Goal: Task Accomplishment & Management: Use online tool/utility

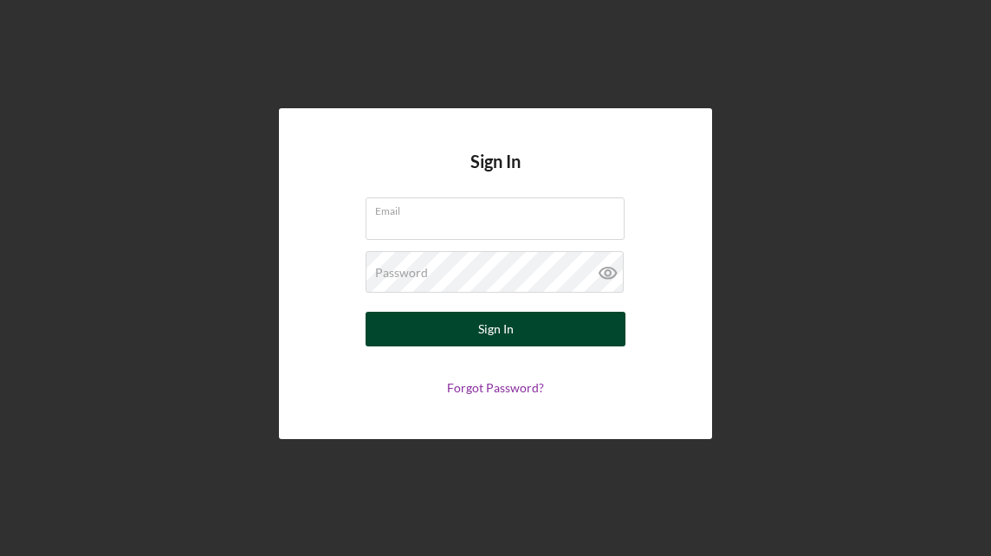
type input "[PERSON_NAME][EMAIL_ADDRESS][DOMAIN_NAME]"
click at [535, 328] on button "Sign In" at bounding box center [496, 329] width 260 height 35
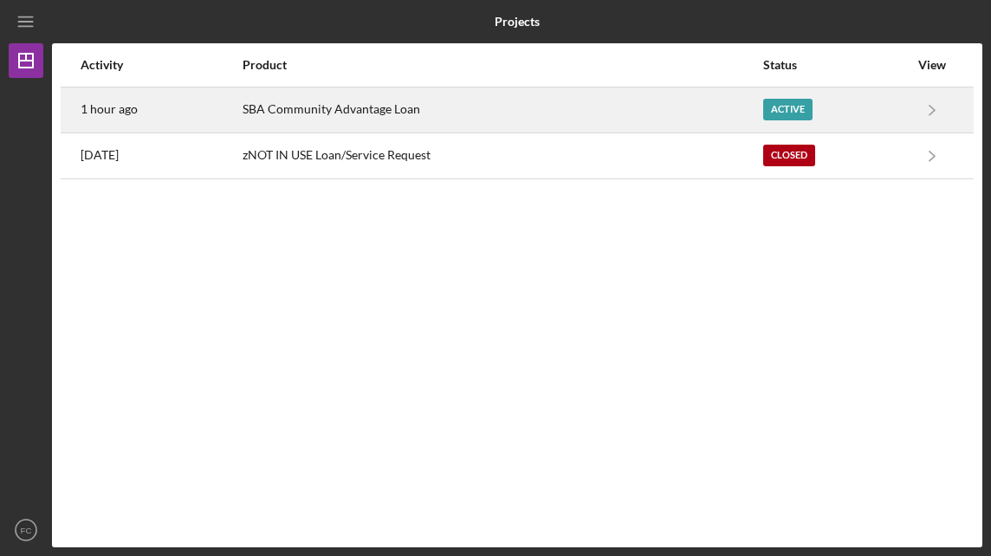
click at [804, 104] on div "Active" at bounding box center [787, 110] width 49 height 22
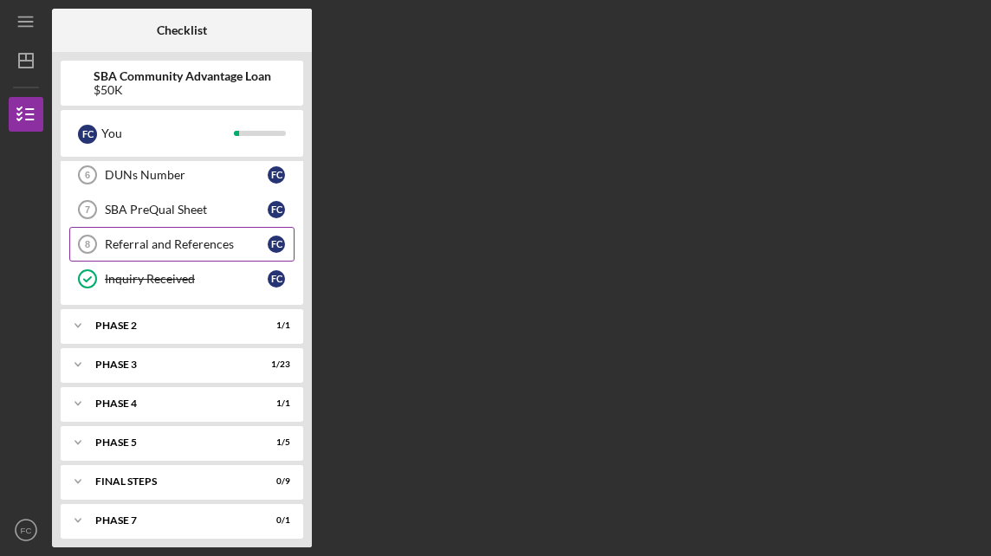
scroll to position [215, 0]
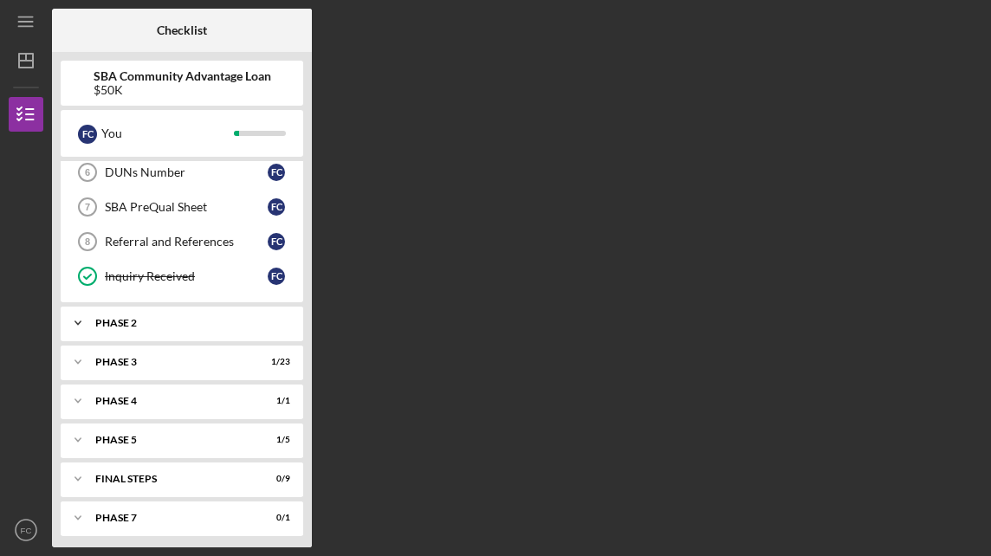
click at [195, 318] on div "Phase 2" at bounding box center [188, 323] width 186 height 10
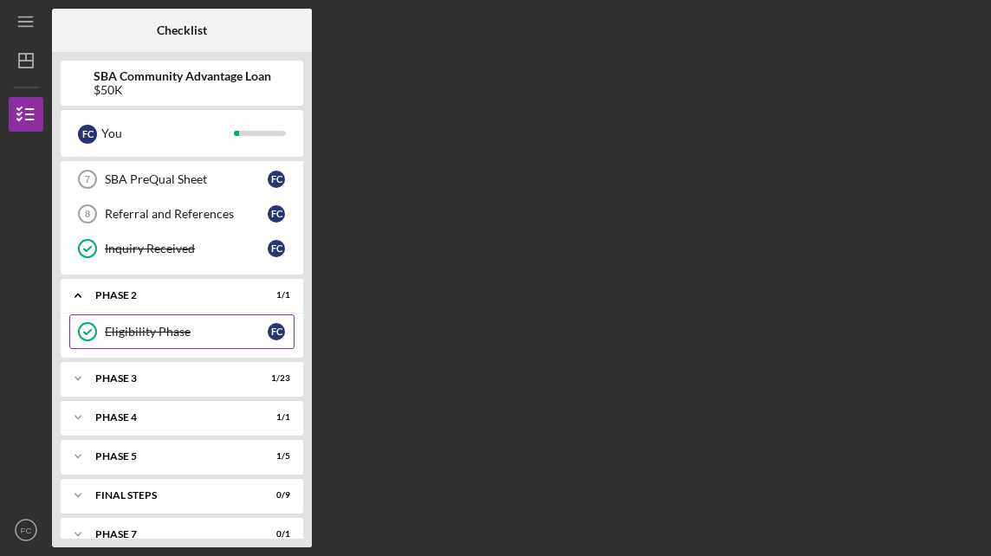
scroll to position [258, 0]
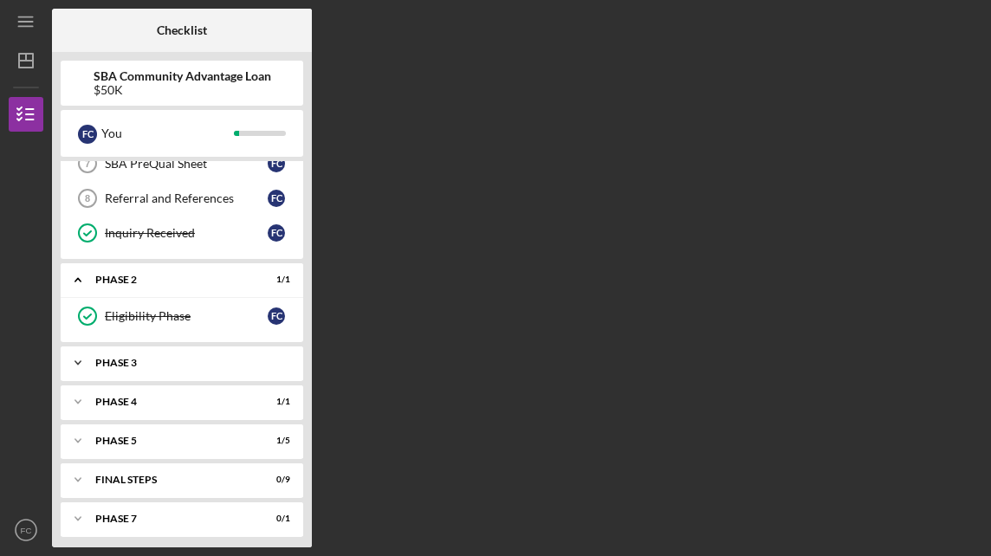
click at [179, 346] on div "Icon/Expander Phase 3 1 / 23" at bounding box center [182, 363] width 243 height 35
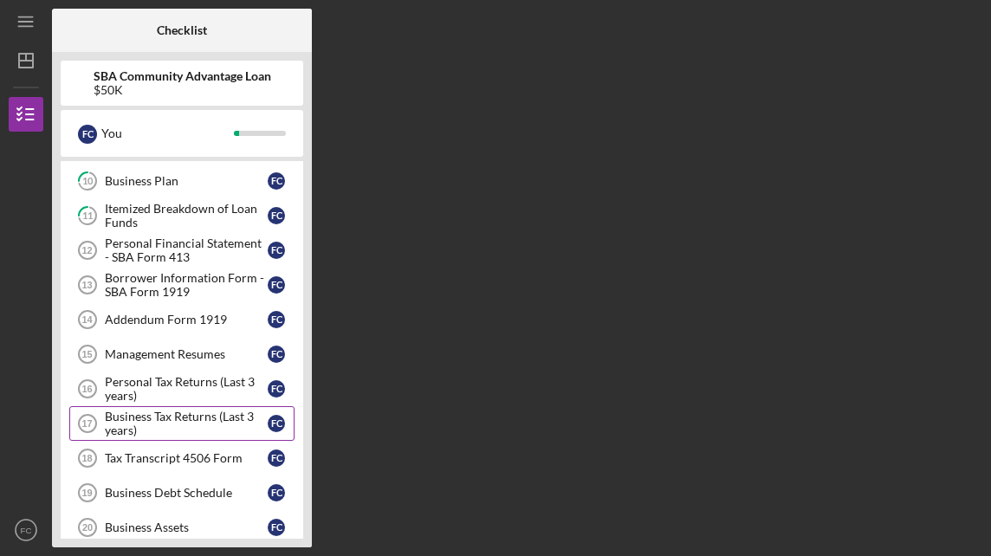
scroll to position [518, 0]
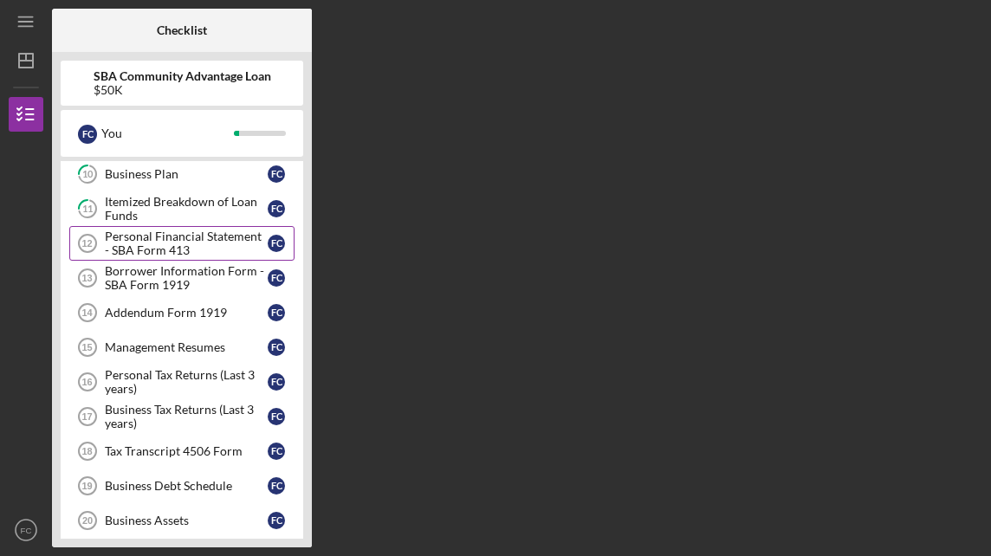
click at [189, 230] on div "Personal Financial Statement - SBA Form 413" at bounding box center [186, 244] width 163 height 28
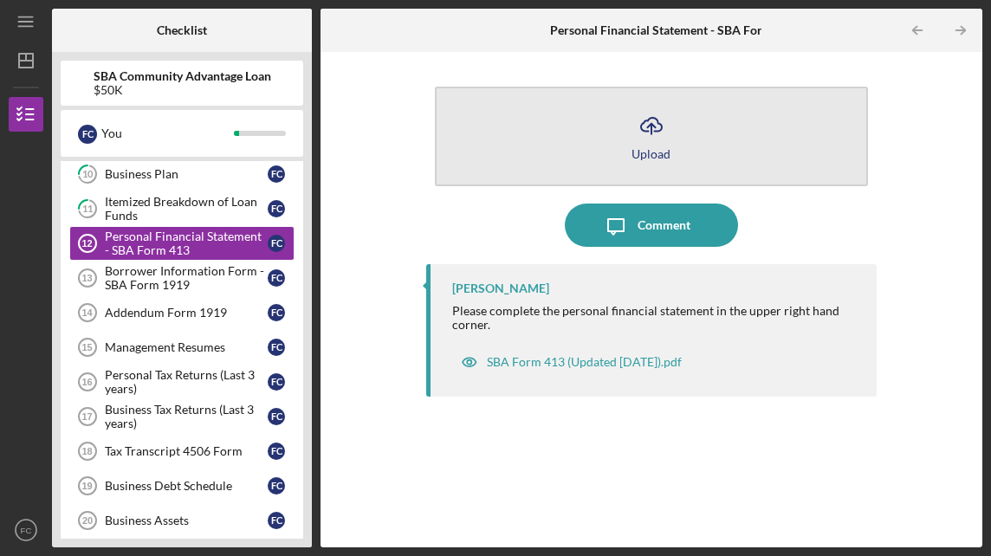
click at [648, 125] on icon "Icon/Upload" at bounding box center [651, 125] width 43 height 43
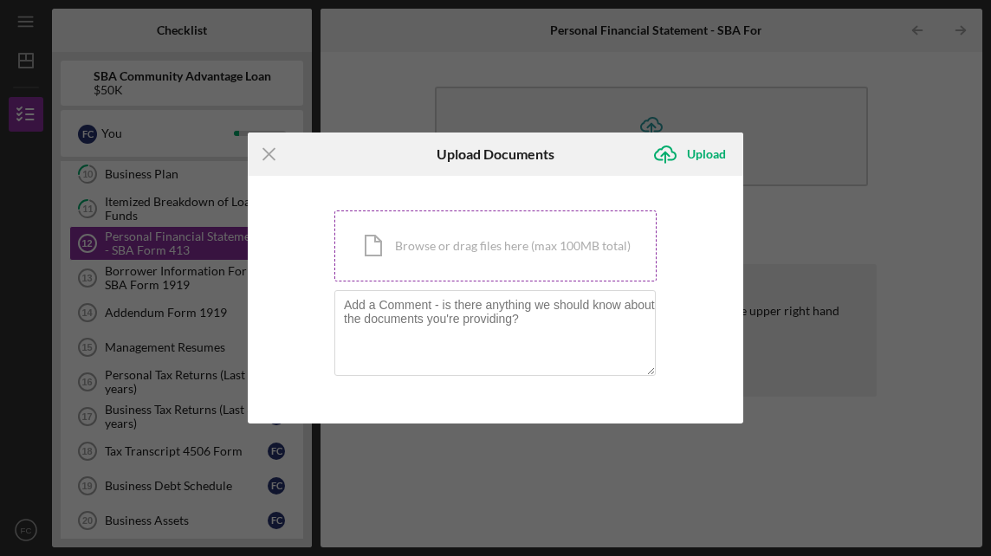
click at [510, 243] on div "Icon/Document Browse or drag files here (max 100MB total) Tap to choose files o…" at bounding box center [495, 246] width 322 height 71
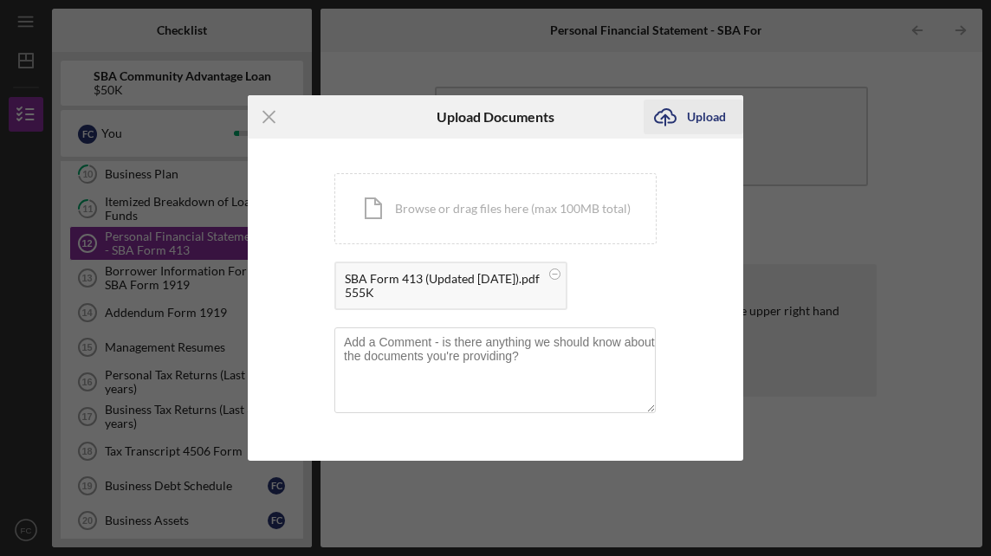
click at [709, 115] on div "Upload" at bounding box center [706, 117] width 39 height 35
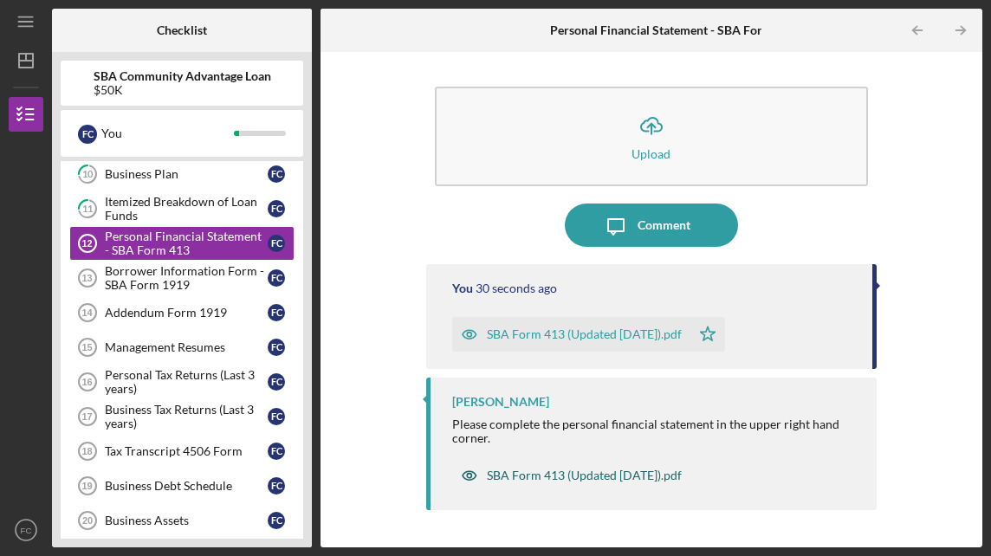
click at [592, 472] on div "SBA Form 413 (Updated [DATE]).pdf" at bounding box center [584, 476] width 195 height 14
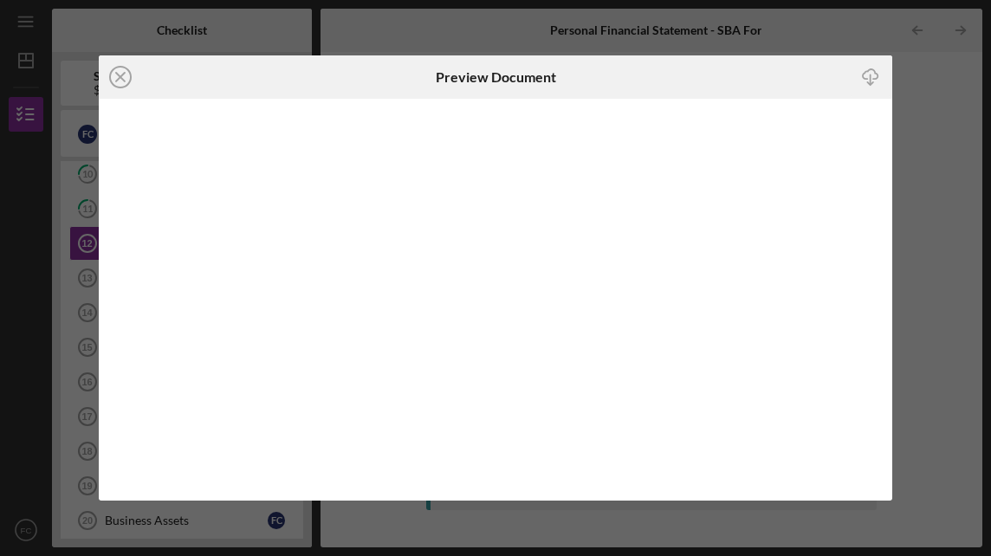
click at [864, 72] on icon "Icon/Download" at bounding box center [870, 77] width 39 height 39
